Goal: Transaction & Acquisition: Purchase product/service

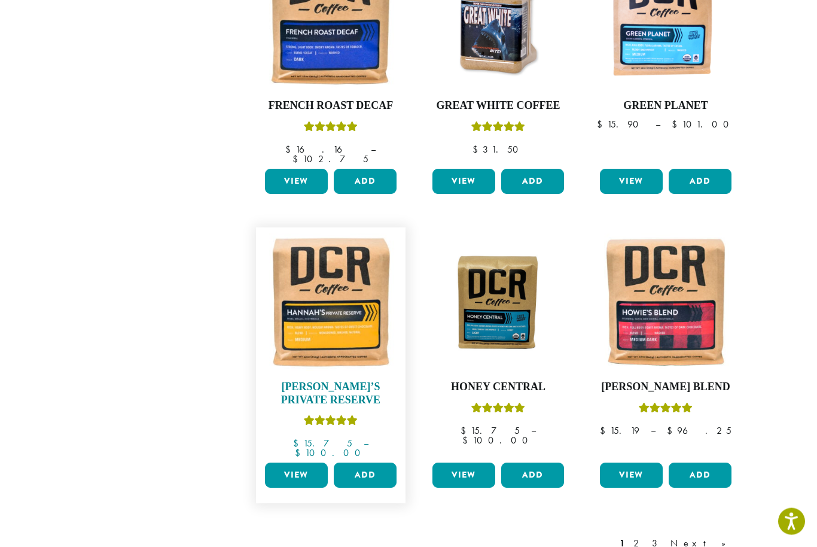
scroll to position [808, 0]
click at [327, 314] on img at bounding box center [331, 302] width 138 height 138
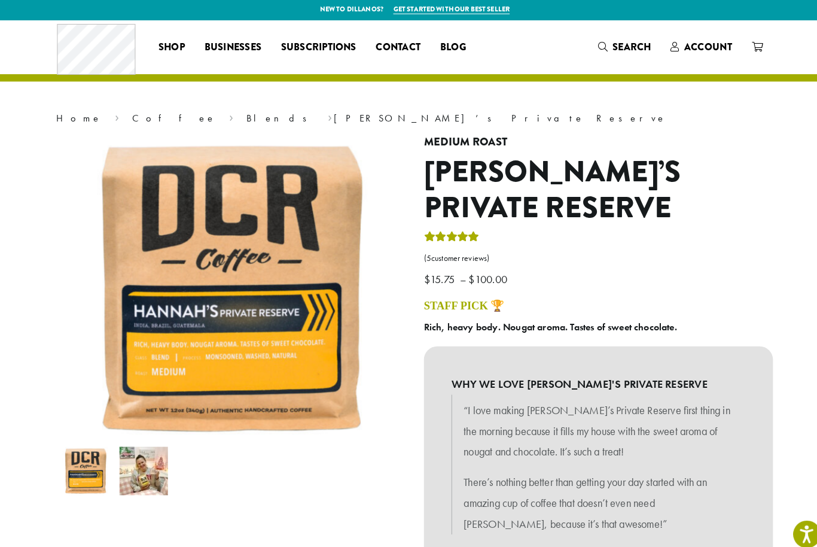
scroll to position [1, 0]
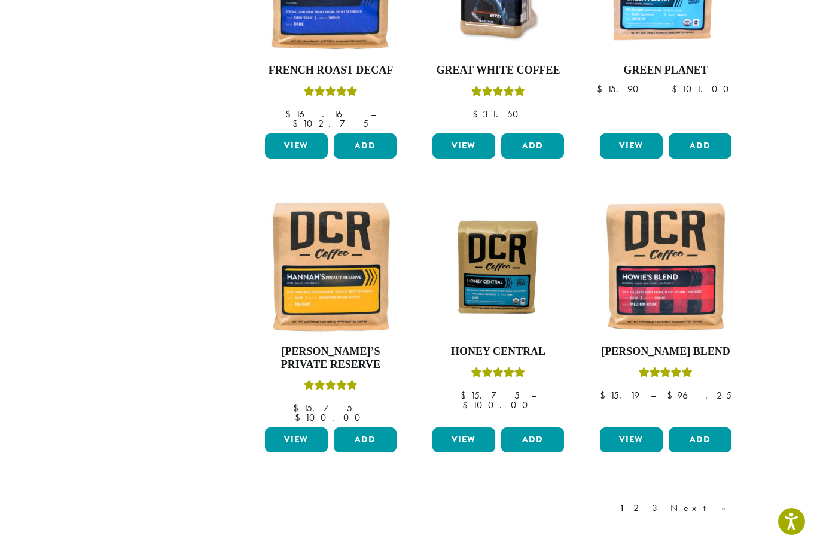
scroll to position [831, 0]
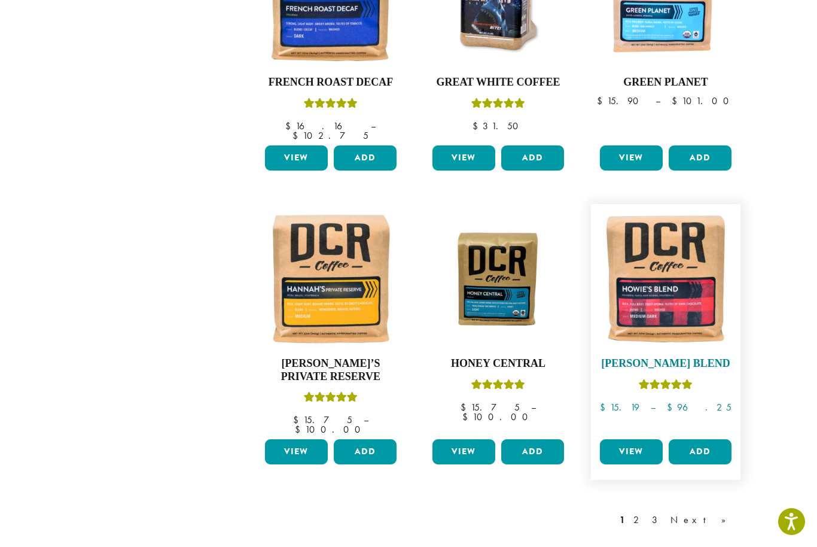
click at [687, 291] on img at bounding box center [666, 279] width 138 height 138
click at [686, 280] on img at bounding box center [666, 279] width 138 height 138
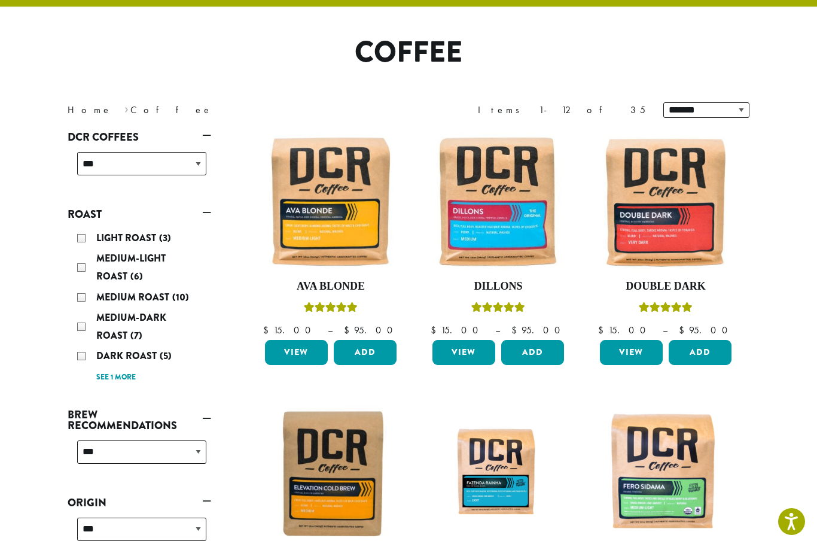
scroll to position [62, 0]
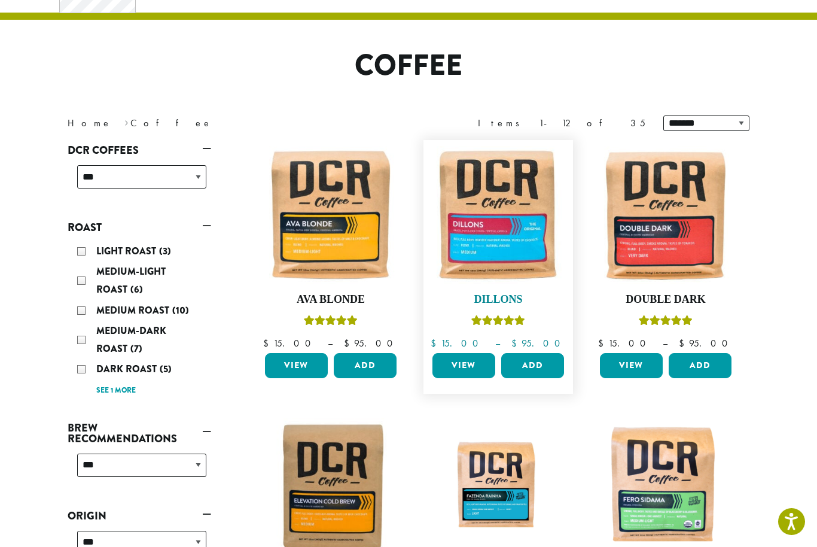
click at [528, 243] on img at bounding box center [499, 215] width 138 height 138
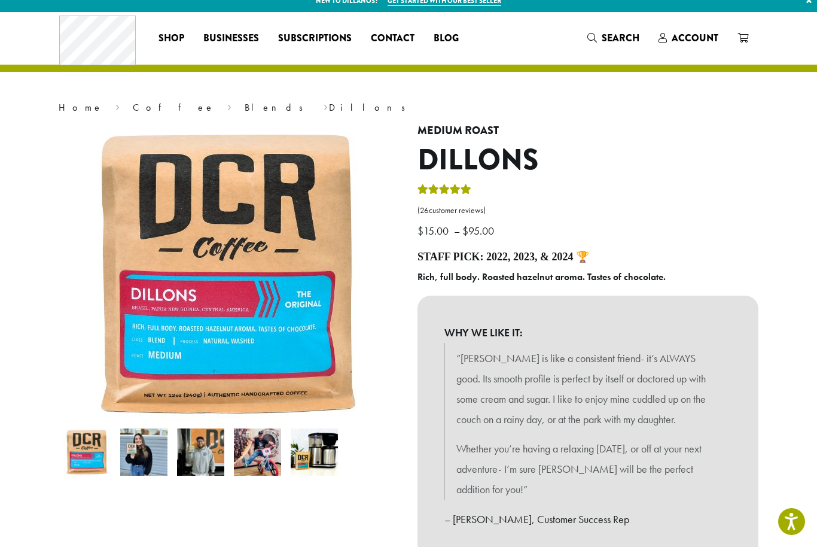
scroll to position [11, 0]
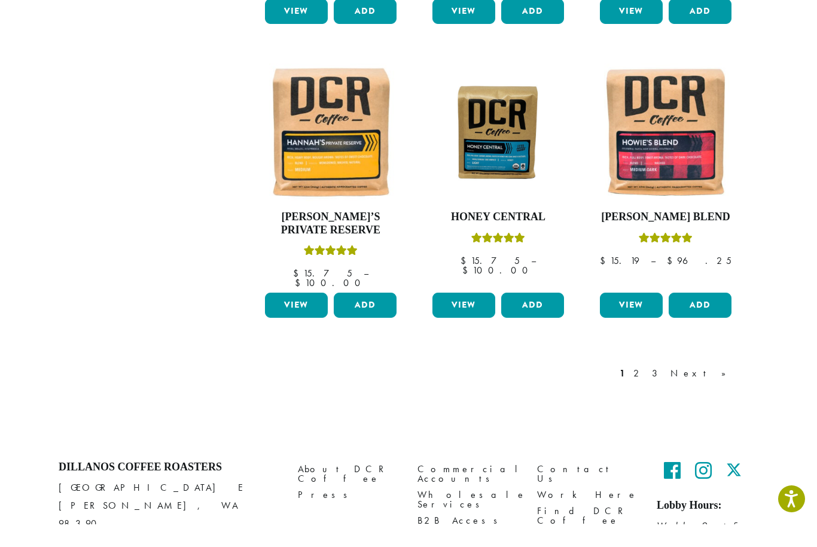
scroll to position [955, 0]
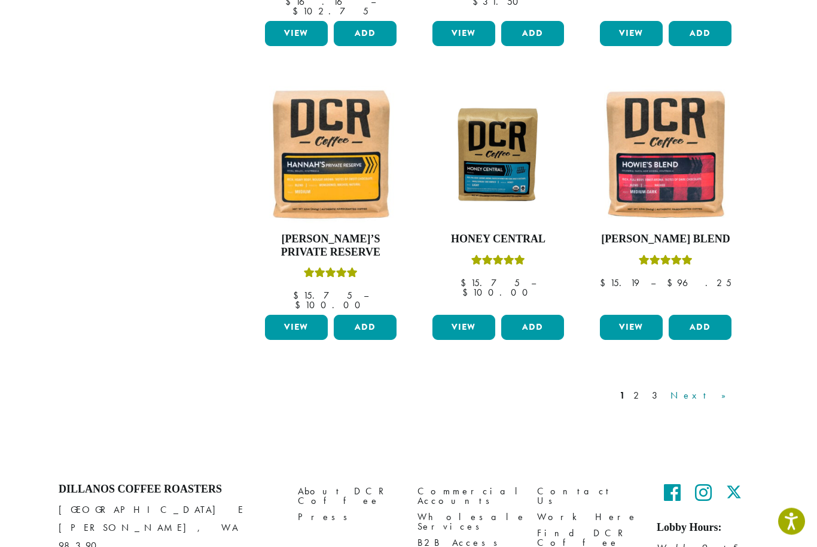
click at [731, 389] on link "Next »" at bounding box center [702, 396] width 69 height 14
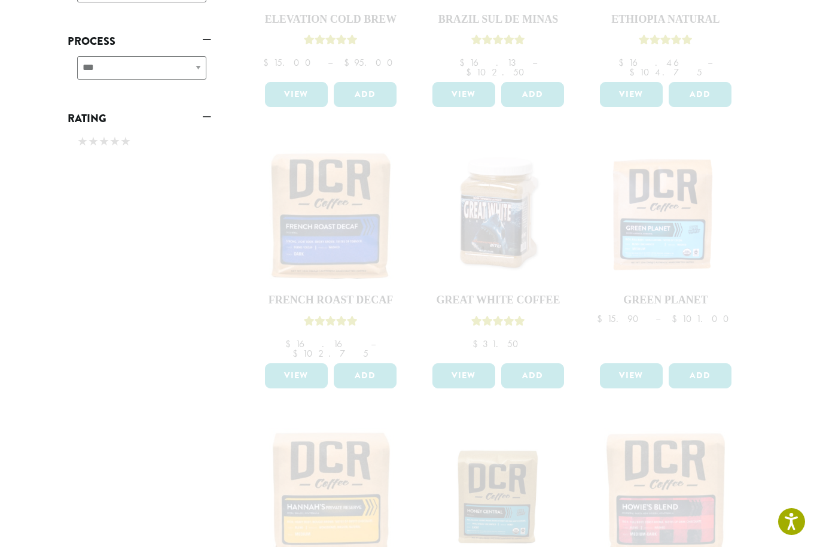
scroll to position [611, 0]
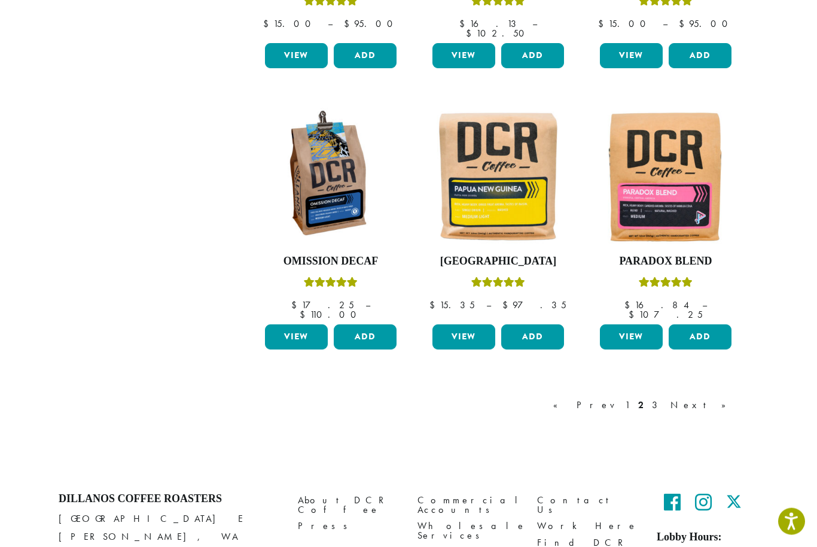
scroll to position [943, 0]
click at [686, 205] on img at bounding box center [666, 177] width 138 height 138
